Goal: Contribute content: Add original content to the website for others to see

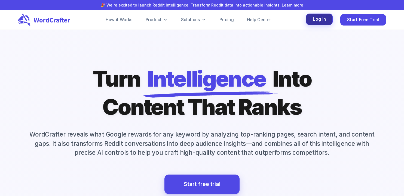
click at [322, 21] on span "Log in" at bounding box center [319, 19] width 13 height 7
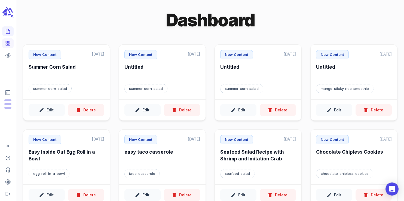
click at [7, 33] on icon "Create new content" at bounding box center [7, 31] width 5 height 5
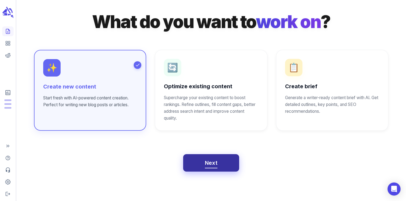
click at [209, 160] on span "Next" at bounding box center [211, 163] width 13 height 10
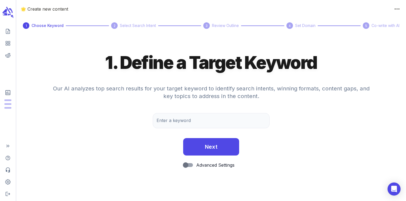
click at [189, 130] on div "Enter a keyword Enter a keyword" at bounding box center [211, 123] width 117 height 21
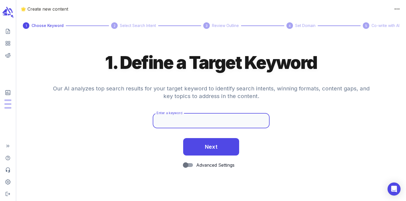
click at [181, 122] on input "Enter a keyword" at bounding box center [211, 120] width 117 height 15
type input "yellow squash soup"
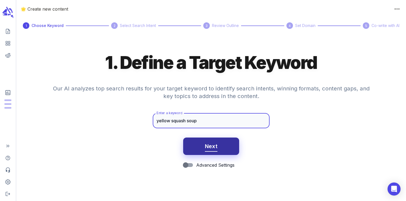
click at [215, 146] on span "Next" at bounding box center [211, 146] width 13 height 10
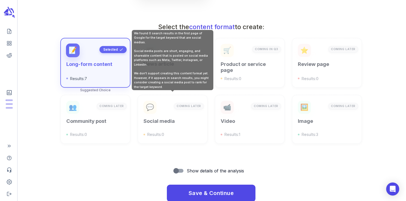
scroll to position [195, 0]
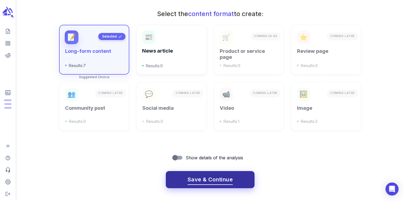
click at [223, 180] on span "Save & Continue" at bounding box center [209, 180] width 45 height 10
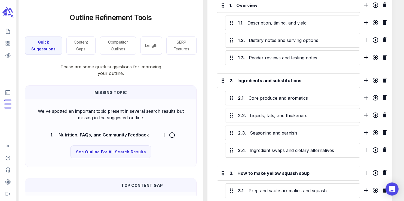
scroll to position [352, 0]
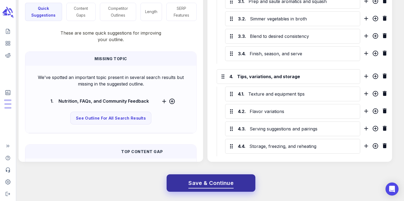
click at [206, 185] on span "Save & Continue" at bounding box center [210, 183] width 45 height 10
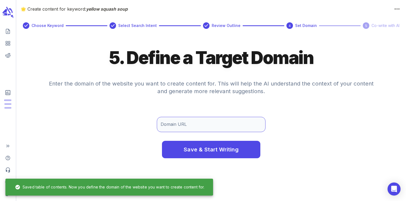
click at [193, 120] on input "Domain URL" at bounding box center [211, 124] width 109 height 15
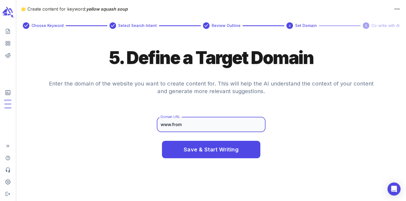
type input "[DOMAIN_NAME]"
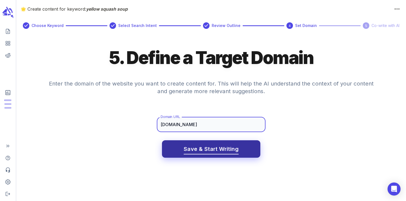
click at [212, 148] on span "Save & Start Writing" at bounding box center [211, 149] width 55 height 10
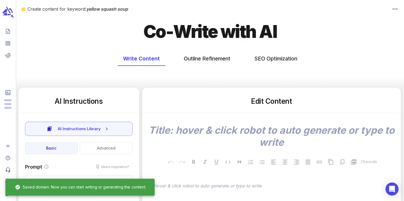
type textarea "x"
type input "53"
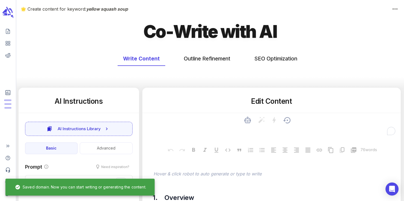
click at [205, 134] on textarea "To enrich screen reader interactions, please activate Accessibility in Grammarl…" at bounding box center [271, 130] width 249 height 12
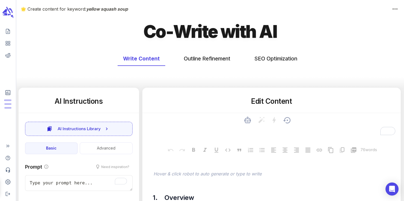
type textarea "x"
type textarea "C"
type textarea "x"
type textarea "Cr"
type textarea "x"
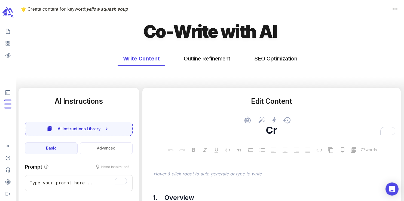
type textarea "Cre"
type textarea "x"
type textarea "Crea"
type textarea "x"
type textarea "Cream"
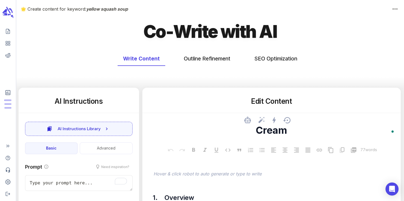
type textarea "x"
type textarea "Creamy"
type textarea "x"
type textarea "Creamy"
type textarea "x"
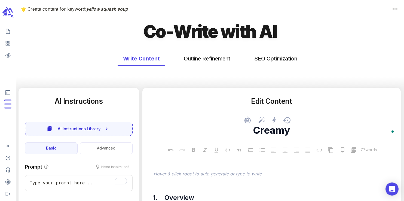
type textarea "Creamy Y"
type textarea "x"
type textarea "Creamy Ye"
type textarea "x"
type textarea "Creamy Yel"
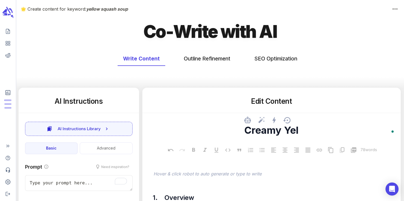
type textarea "x"
type textarea "Creamy Yell"
type textarea "x"
type textarea "Creamy Yello"
type textarea "x"
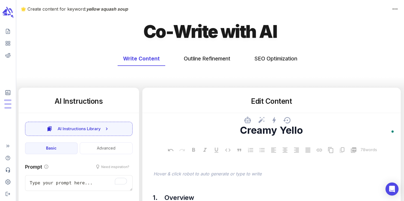
type textarea "Creamy Yellow"
type textarea "x"
type textarea "Creamy Yellow"
type textarea "x"
type textarea "Creamy Yellow S"
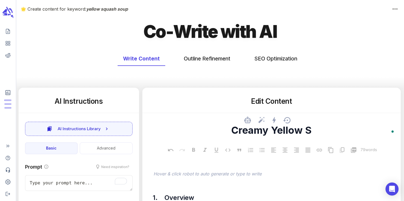
type textarea "x"
type textarea "Creamy Yellow Sw"
type textarea "x"
type textarea "Creamy Yellow S"
type textarea "x"
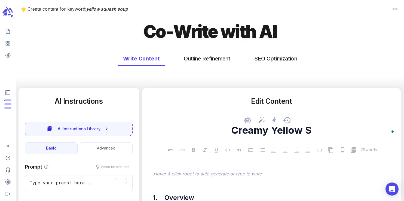
type textarea "Creamy Yellow Sq"
type textarea "x"
type textarea "Creamy Yellow Squ"
type textarea "x"
type textarea "Creamy Yellow Squa"
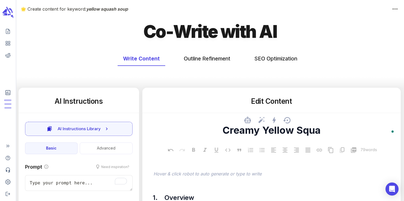
type textarea "x"
type textarea "Creamy Yellow Squas"
type textarea "x"
type textarea "Creamy Yellow Squash"
type textarea "x"
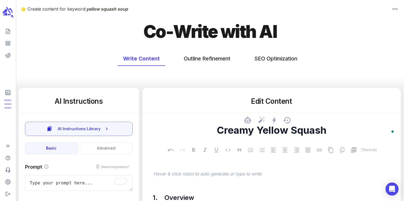
type textarea "Creamy Yellow Squash"
type textarea "x"
type textarea "Creamy Yellow Squash S"
type textarea "x"
type textarea "Creamy Yellow Squash So"
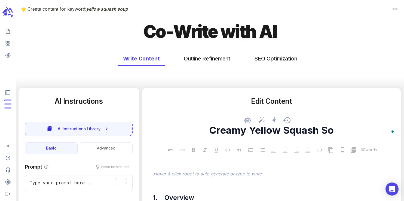
type textarea "x"
type textarea "Creamy Yellow Squash Sou"
type textarea "x"
type textarea "Creamy Yellow Squash Soup"
type textarea "x"
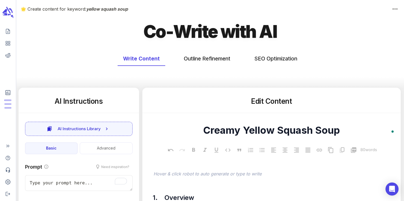
type textarea "Creamy Yellow Squash Soup"
click at [308, 76] on div "Write Content Outline Refinement SEO Optimization" at bounding box center [209, 67] width 387 height 41
click at [256, 171] on div "﻿" at bounding box center [273, 174] width 243 height 8
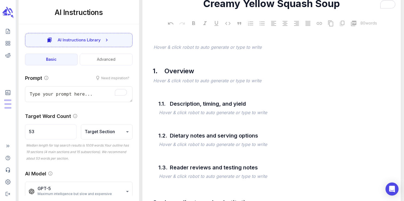
scroll to position [126, 0]
click at [249, 62] on icon at bounding box center [247, 62] width 8 height 8
type textarea "x"
type input "67"
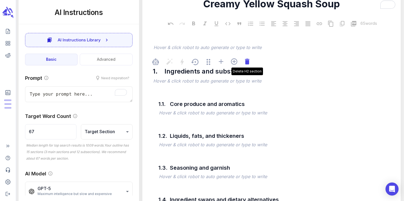
click at [249, 64] on icon at bounding box center [247, 62] width 8 height 8
type textarea "x"
type input "101"
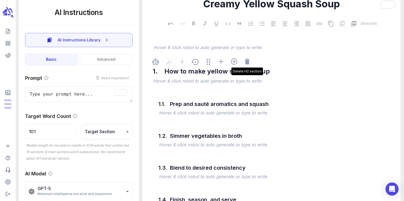
click at [249, 64] on icon at bounding box center [247, 62] width 8 height 8
type textarea "x"
type input "202"
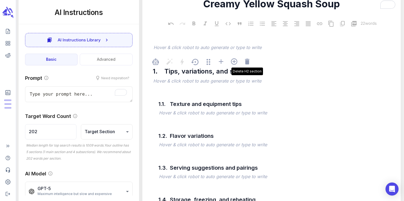
click at [249, 64] on icon at bounding box center [247, 62] width 8 height 8
type textarea "x"
type input "252"
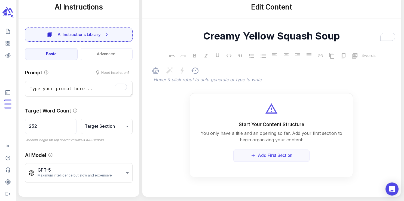
scroll to position [96, 0]
click at [247, 83] on span "﻿ Hover & click robot to auto generate or type to write" at bounding box center [274, 79] width 244 height 13
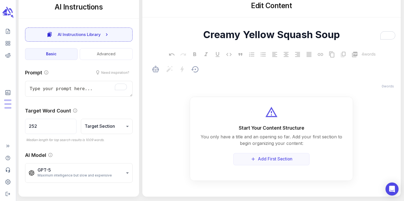
type textarea "x"
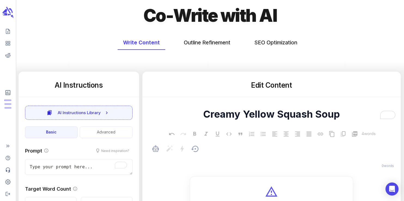
scroll to position [7, 0]
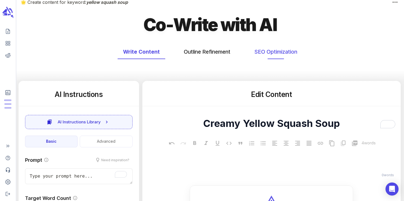
click at [274, 52] on button "SEO Optimization" at bounding box center [276, 52] width 54 height 14
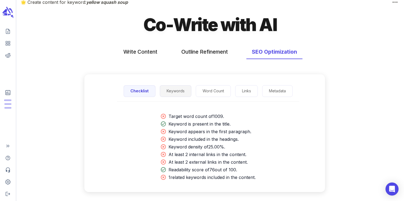
click at [183, 95] on button "Keywords" at bounding box center [176, 91] width 32 height 12
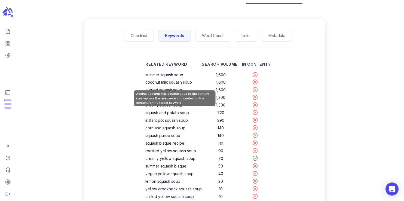
scroll to position [62, 0]
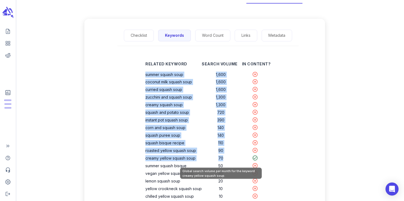
drag, startPoint x: 147, startPoint y: 74, endPoint x: 224, endPoint y: 160, distance: 115.2
click at [224, 160] on tbody "summer squash soup 1,600 coconut milk squash soup 1,600 curried squash soup 1,6…" at bounding box center [207, 147] width 125 height 152
copy tbody "summer squash soup 1,600 coconut milk squash soup 1,600 curried squash soup 1,6…"
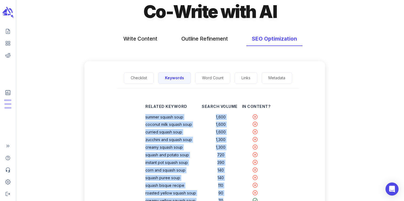
scroll to position [0, 0]
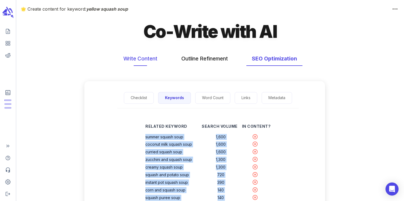
click at [146, 56] on button "Write Content" at bounding box center [140, 58] width 45 height 14
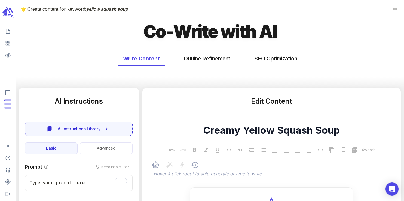
click at [175, 173] on p "﻿" at bounding box center [273, 174] width 241 height 7
click at [180, 174] on p "﻿" at bounding box center [273, 174] width 241 height 7
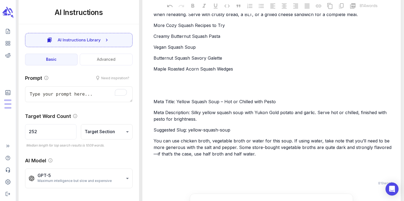
type textarea "x"
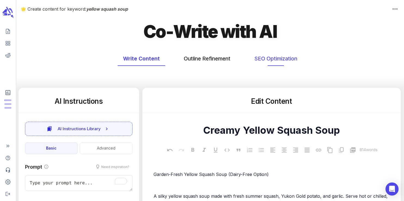
click at [270, 61] on button "SEO Optimization" at bounding box center [276, 58] width 54 height 14
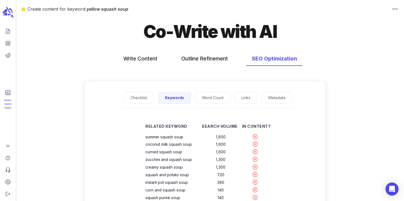
scroll to position [5, 0]
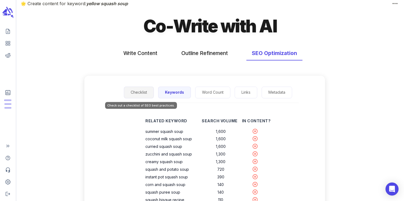
click at [138, 94] on button "Checklist" at bounding box center [139, 92] width 30 height 12
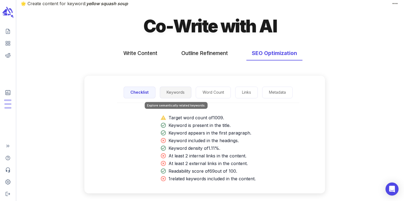
click at [171, 91] on button "Keywords" at bounding box center [176, 92] width 32 height 12
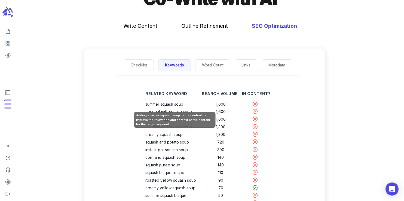
scroll to position [0, 0]
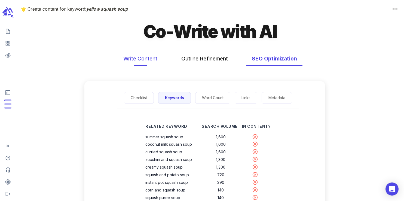
click at [144, 62] on button "Write Content" at bounding box center [140, 58] width 45 height 14
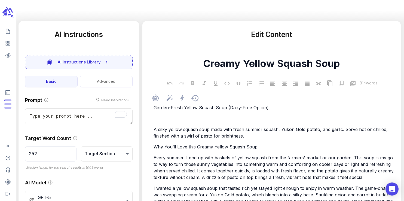
scroll to position [70, 0]
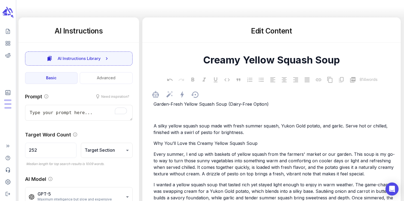
click at [174, 164] on p "Every summer, I end up with baskets of yellow squash from the farmers' market o…" at bounding box center [273, 164] width 241 height 26
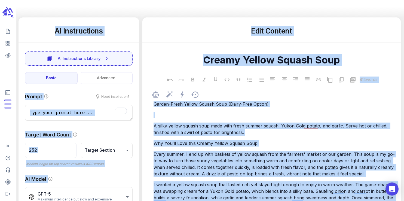
click at [193, 172] on span "Every summer, I end up with baskets of yellow squash from the farmers' market o…" at bounding box center [273, 163] width 241 height 25
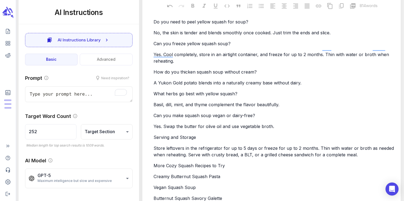
type textarea "x"
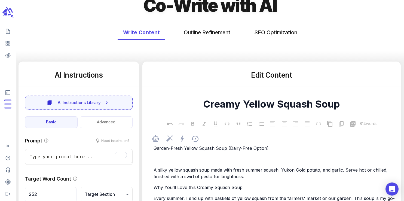
scroll to position [6, 0]
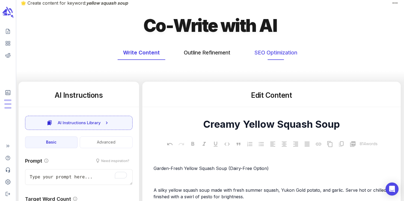
click at [266, 55] on button "SEO Optimization" at bounding box center [276, 52] width 54 height 14
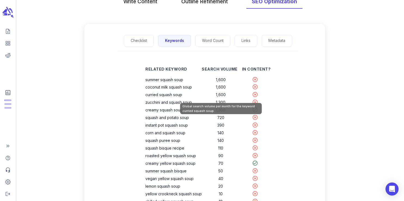
scroll to position [57, 0]
